Goal: Check status: Check status

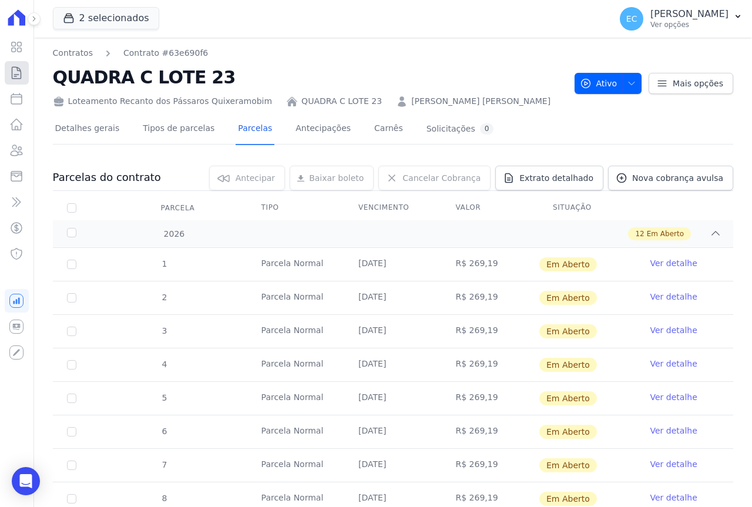
click at [22, 72] on icon at bounding box center [16, 73] width 14 height 14
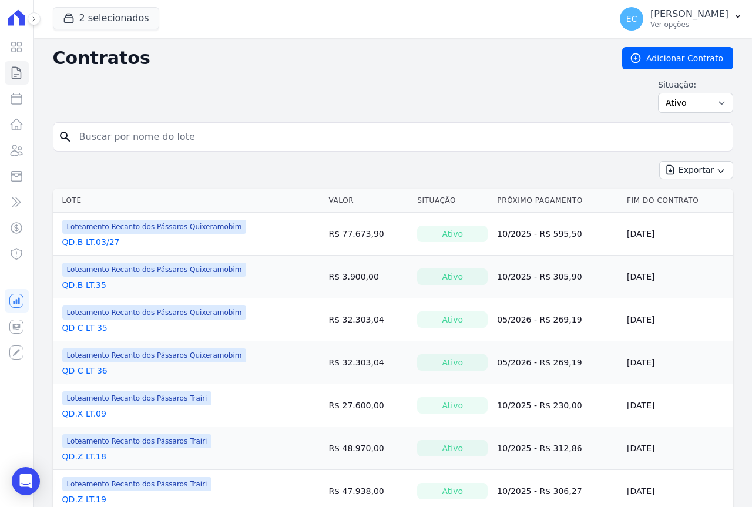
click at [147, 135] on input "search" at bounding box center [400, 136] width 656 height 23
click at [146, 134] on input "search" at bounding box center [400, 136] width 656 height 23
type input "13"
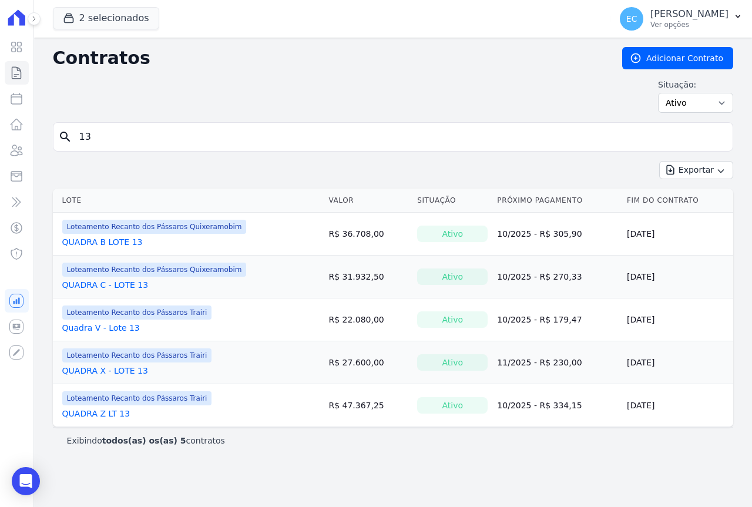
click at [96, 417] on link "QUADRA Z LT 13" at bounding box center [96, 414] width 68 height 12
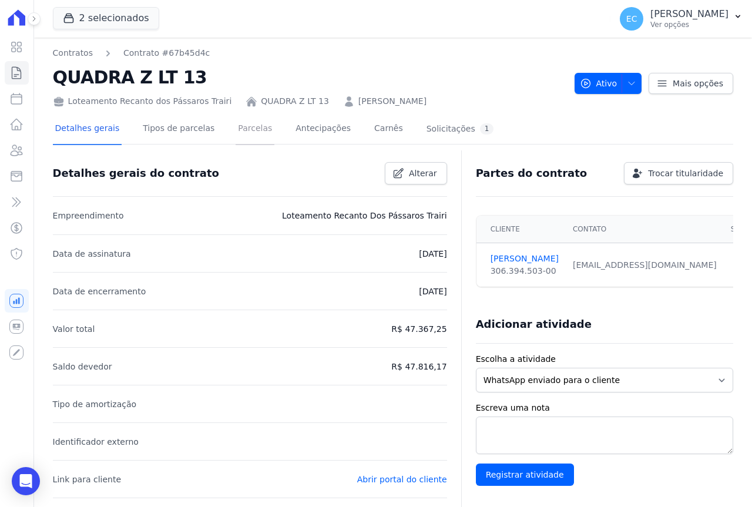
click at [241, 139] on link "Parcelas" at bounding box center [255, 129] width 39 height 31
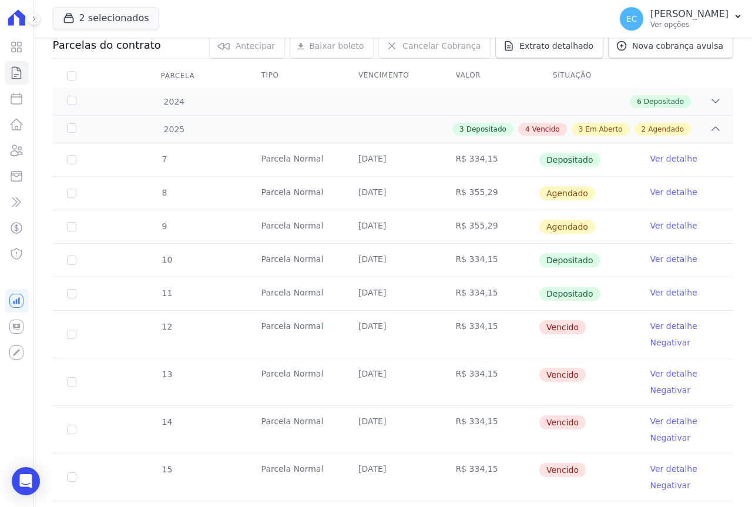
scroll to position [235, 0]
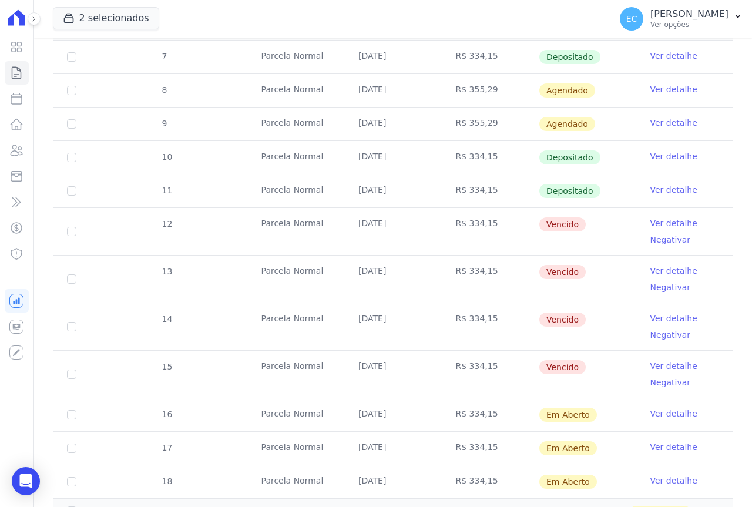
click at [673, 223] on link "Ver detalhe" at bounding box center [673, 223] width 47 height 12
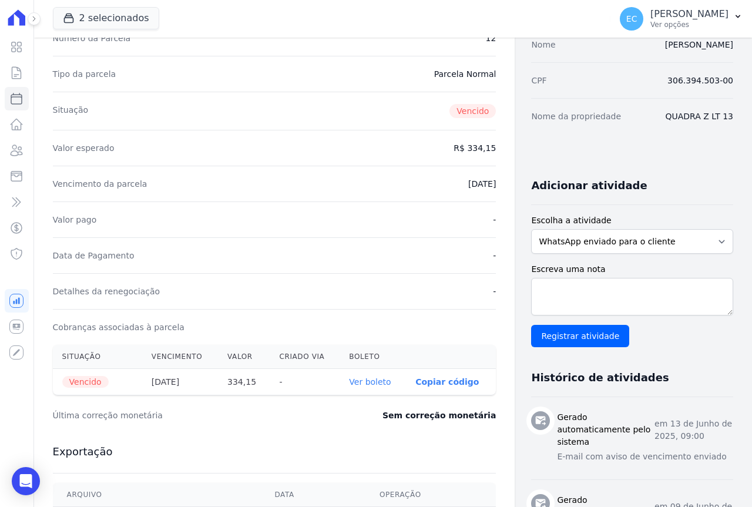
scroll to position [117, 0]
click at [350, 381] on link "Ver boleto" at bounding box center [370, 381] width 42 height 9
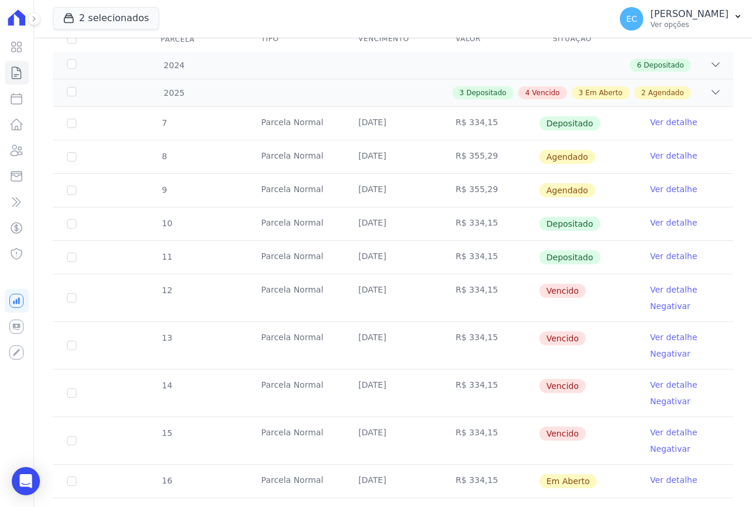
scroll to position [176, 0]
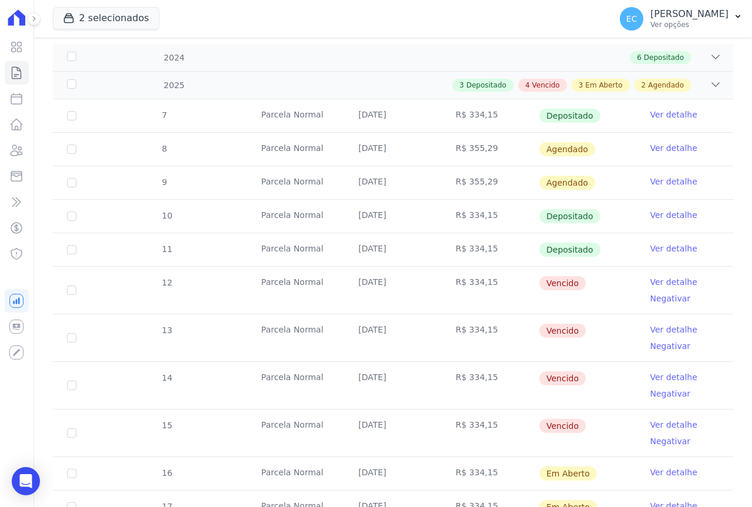
click at [667, 330] on link "Ver detalhe" at bounding box center [673, 330] width 47 height 12
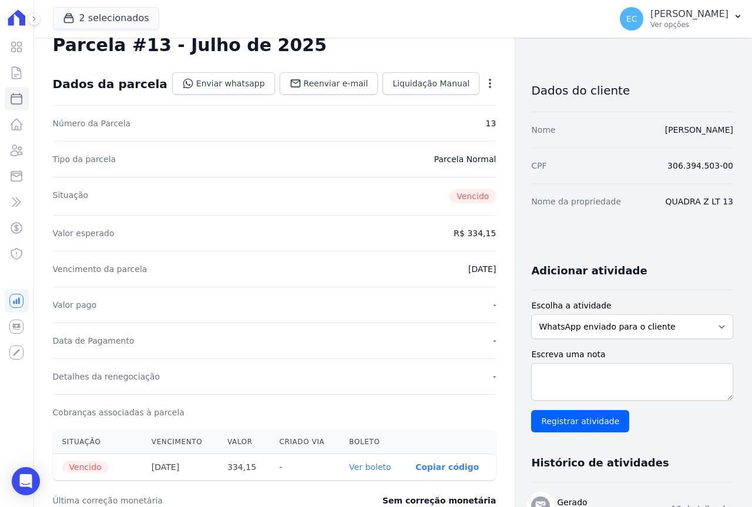
scroll to position [59, 0]
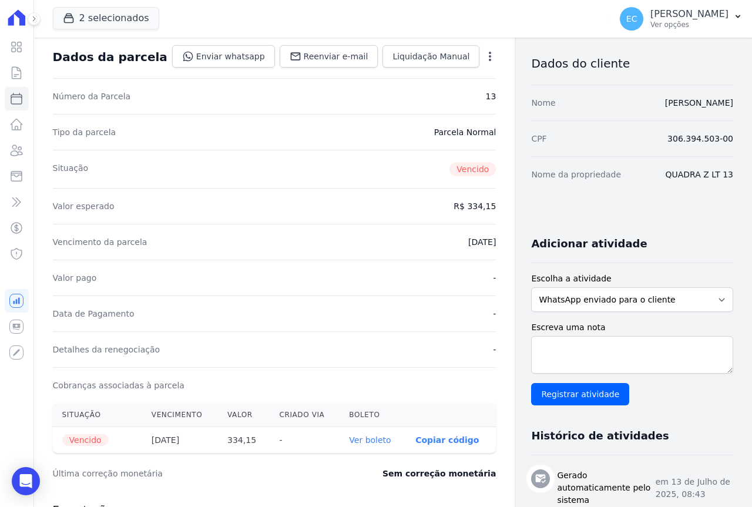
click at [350, 441] on link "Ver boleto" at bounding box center [370, 439] width 42 height 9
